Goal: Transaction & Acquisition: Purchase product/service

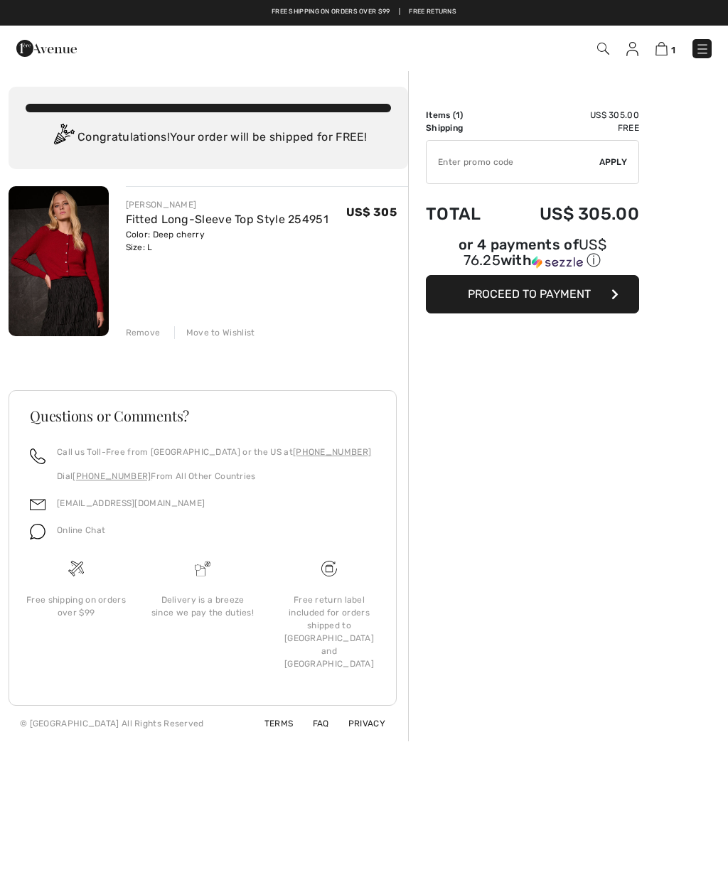
click at [542, 168] on input "TEXT" at bounding box center [513, 162] width 173 height 43
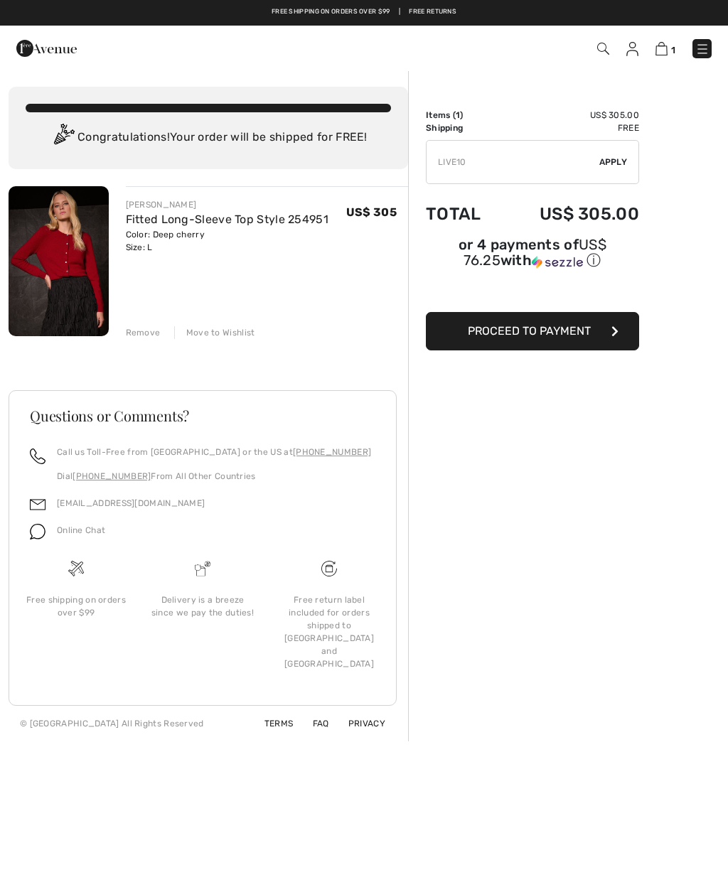
type input "LIVE10"
click at [607, 165] on span "Apply" at bounding box center [613, 162] width 28 height 13
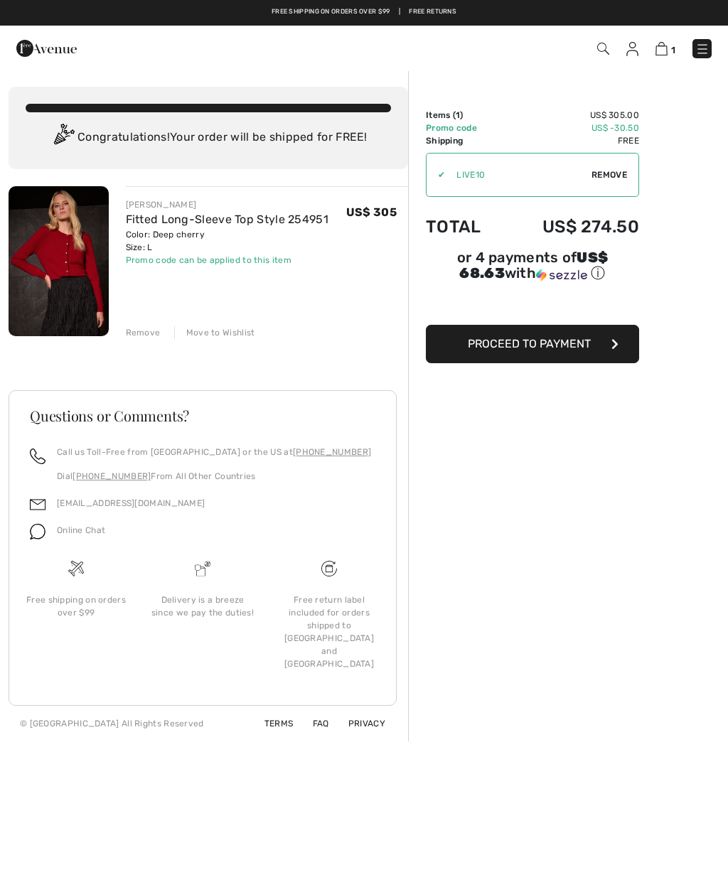
click at [604, 363] on button "Proceed to Payment" at bounding box center [532, 344] width 213 height 38
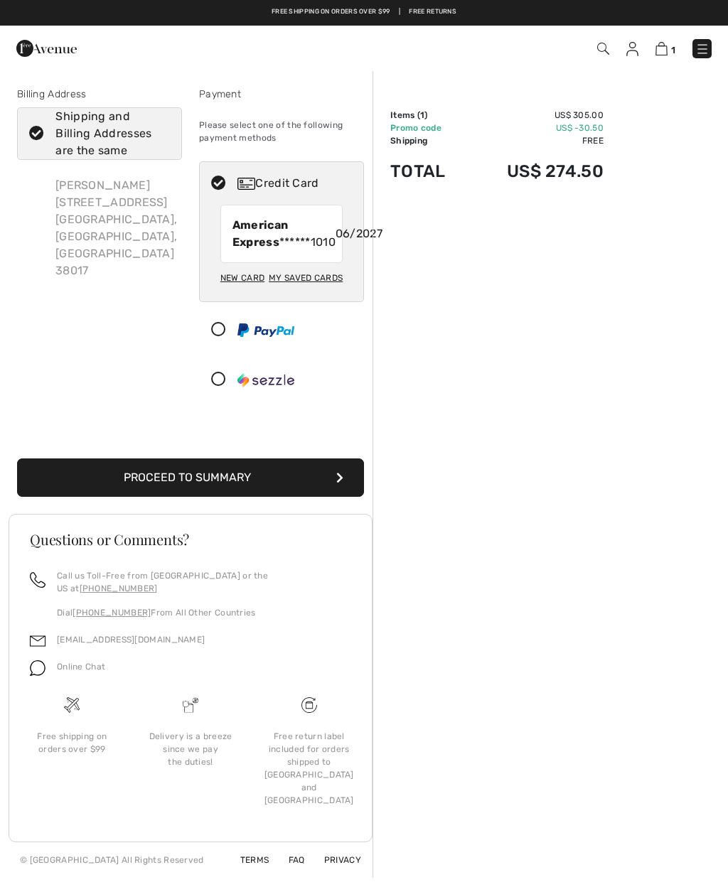
click at [148, 495] on button "Proceed to Summary" at bounding box center [190, 478] width 347 height 38
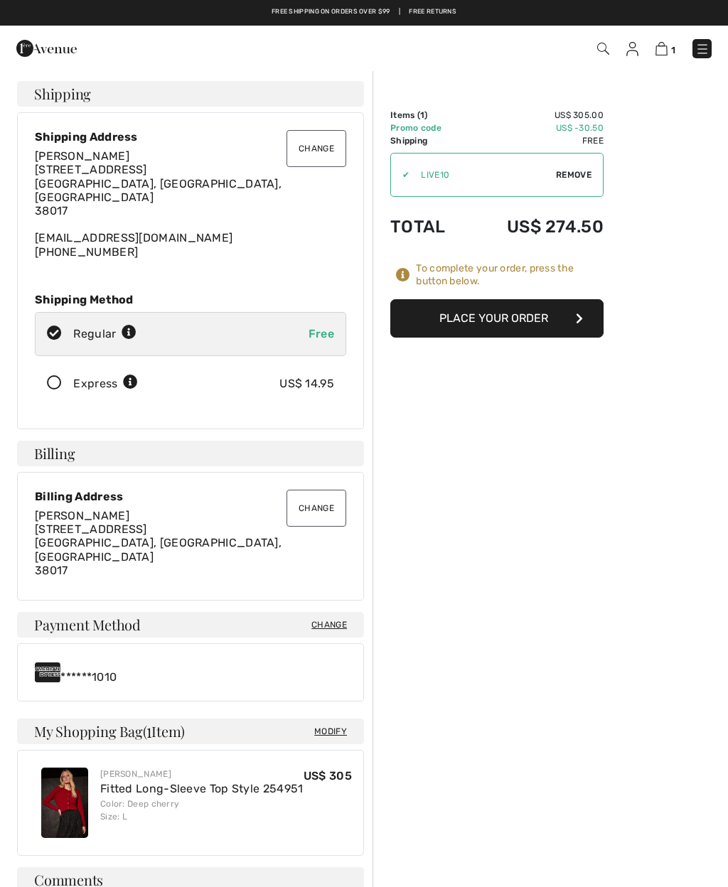
click at [542, 316] on button "Place Your Order" at bounding box center [496, 318] width 213 height 38
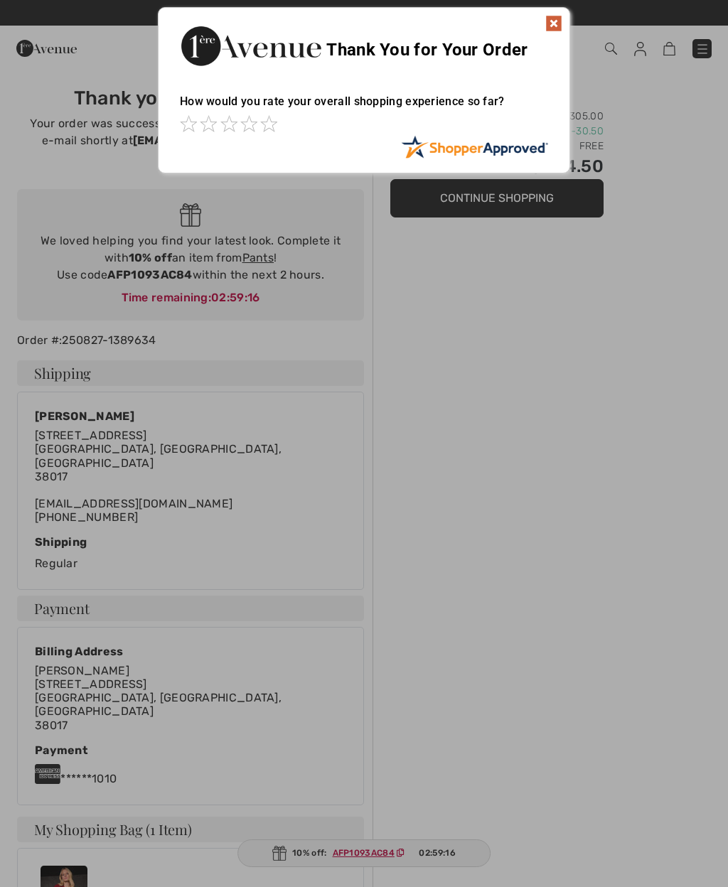
click at [552, 24] on img at bounding box center [553, 23] width 17 height 17
